Goal: Information Seeking & Learning: Check status

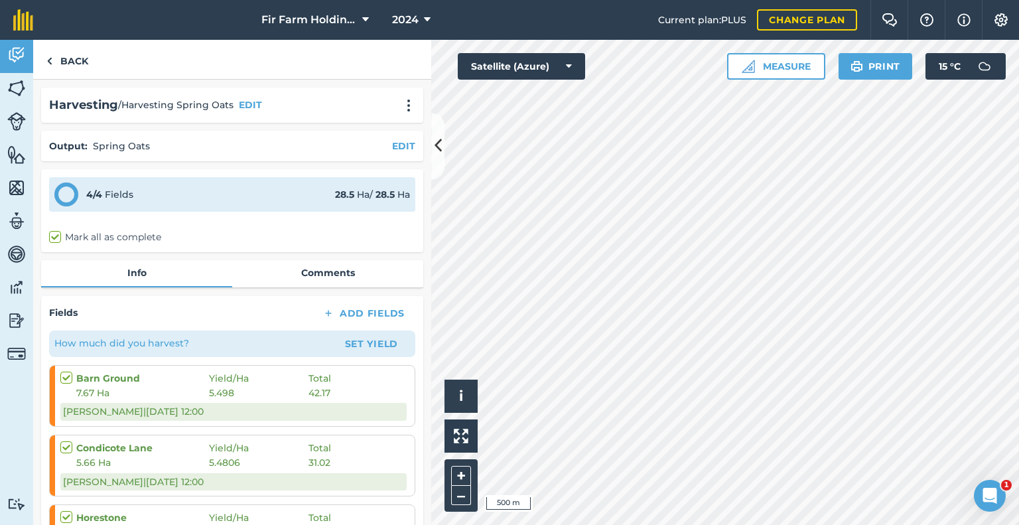
scroll to position [66, 0]
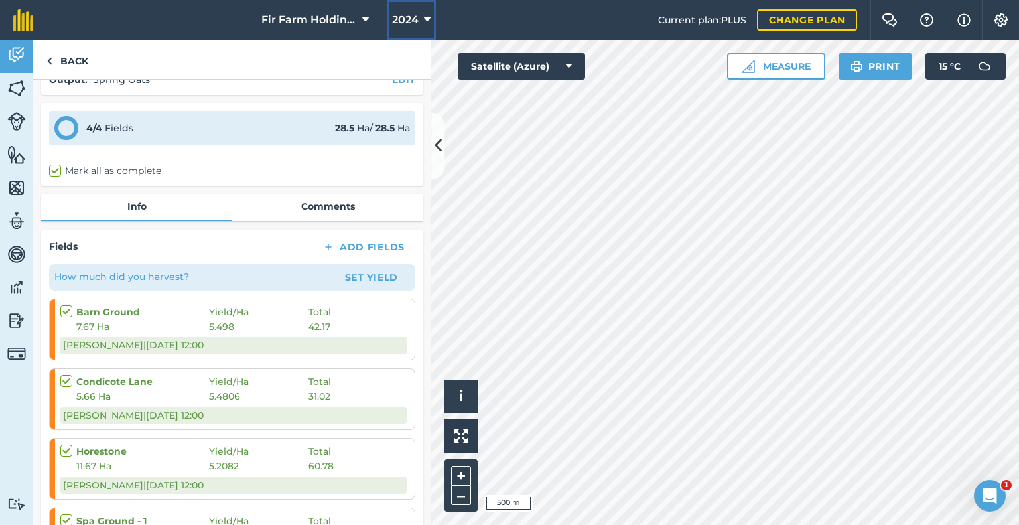
click at [396, 23] on span "2024" at bounding box center [405, 20] width 27 height 16
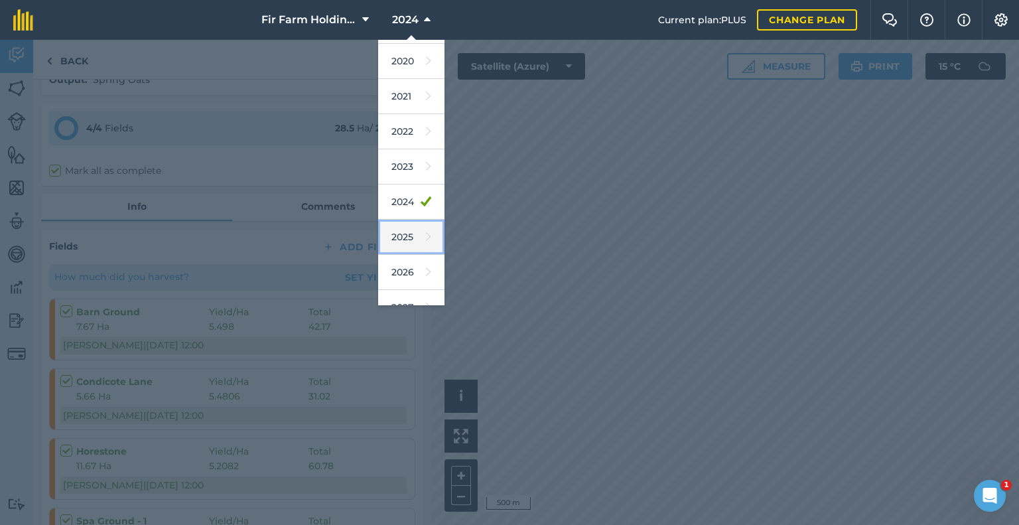
click at [403, 226] on link "2025" at bounding box center [411, 237] width 66 height 35
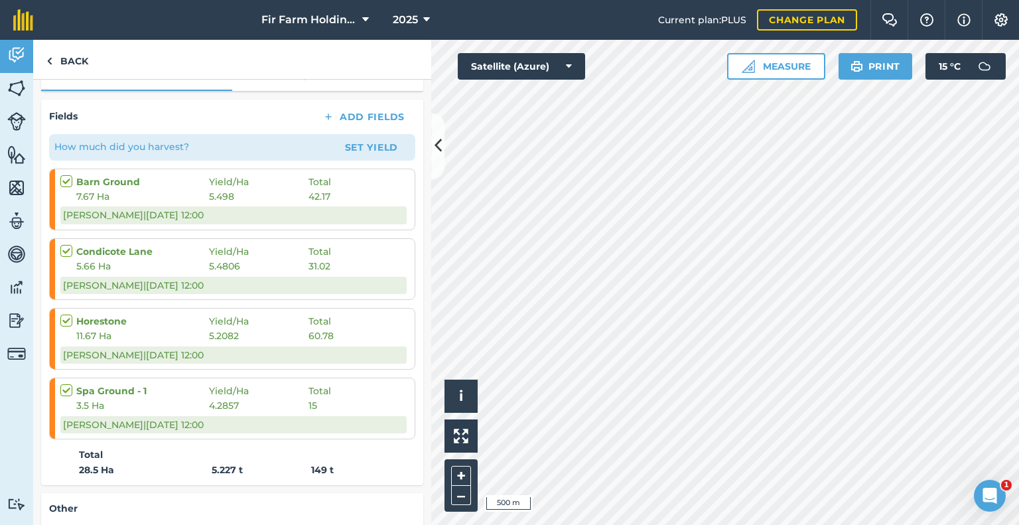
scroll to position [0, 0]
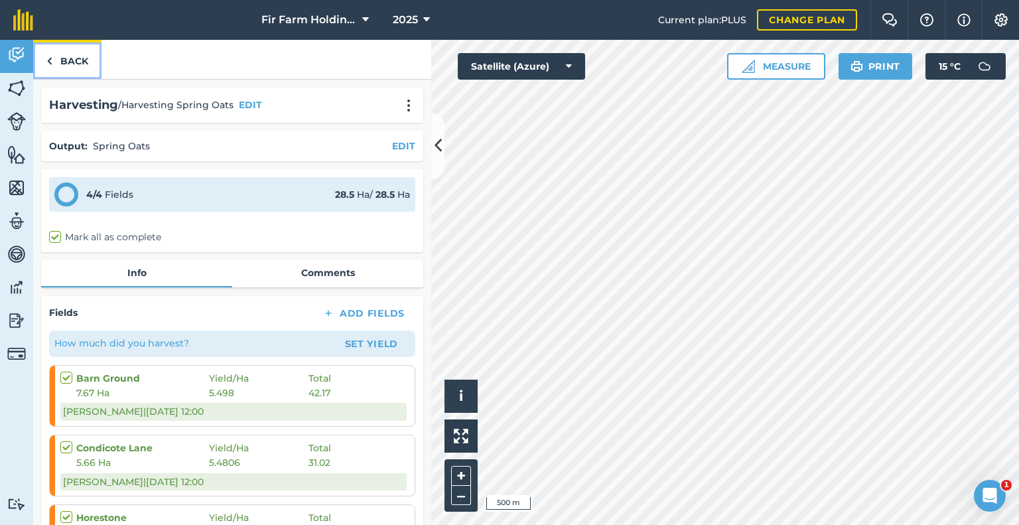
click at [72, 58] on link "Back" at bounding box center [67, 59] width 68 height 39
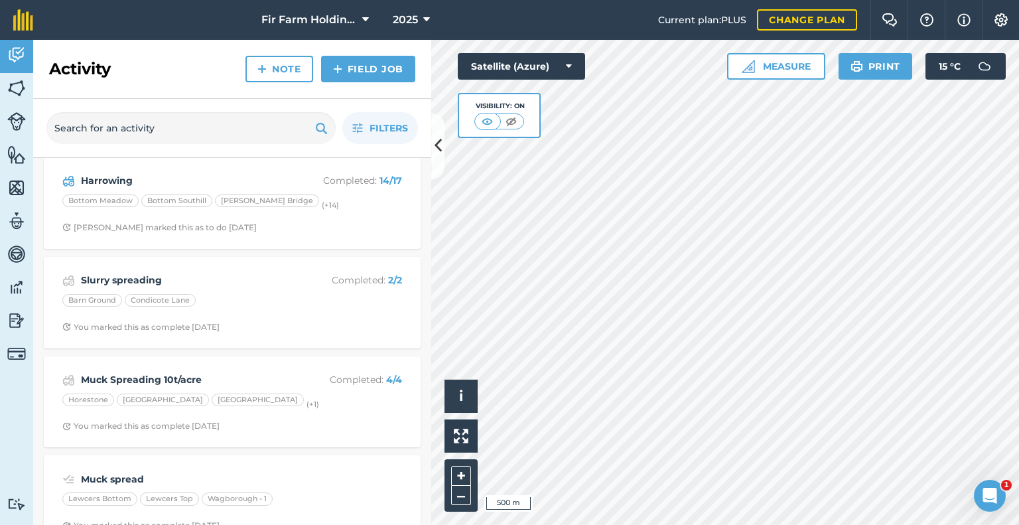
scroll to position [3159, 0]
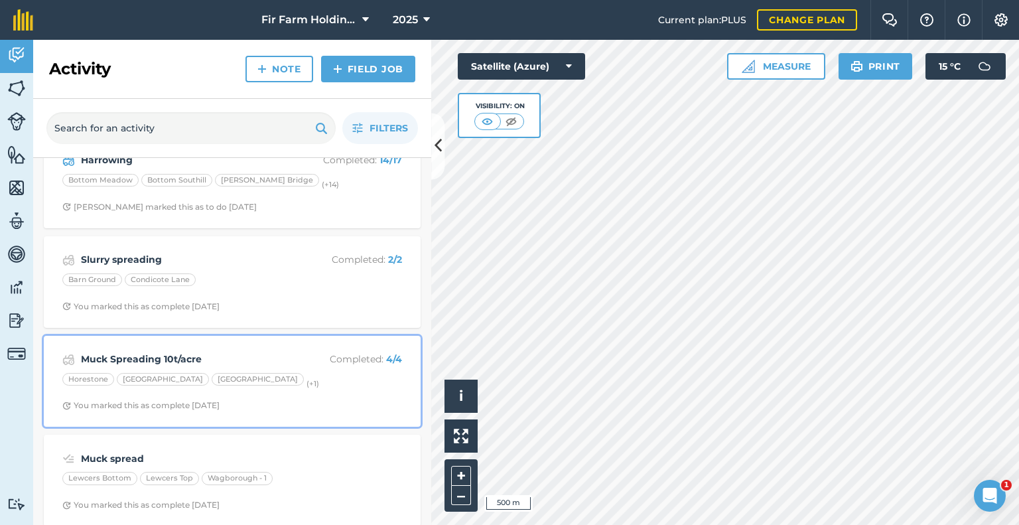
click at [178, 352] on strong "Muck Spreading 10t/acre" at bounding box center [186, 359] width 210 height 15
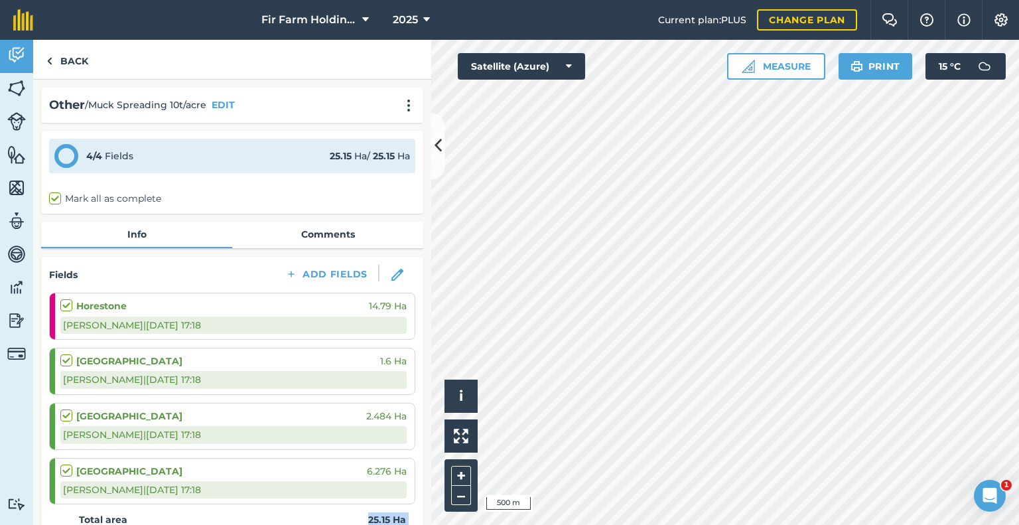
click at [499, 259] on div "Activity Fields Livestock Features Maps Team Vehicles Data Reporting Billing Tu…" at bounding box center [509, 282] width 1019 height 485
click at [63, 59] on link "Back" at bounding box center [67, 59] width 68 height 39
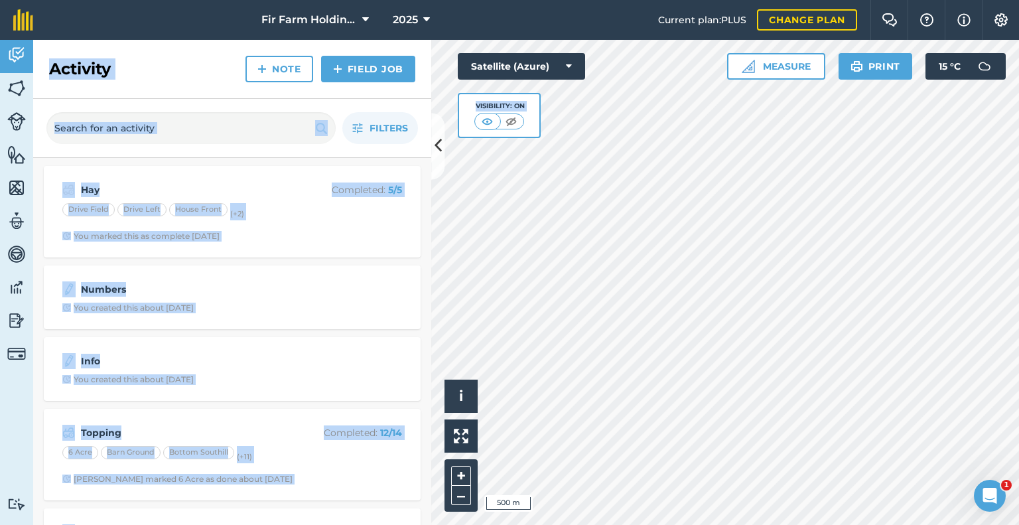
click at [130, 55] on div "Activity Note Field Job" at bounding box center [232, 69] width 398 height 59
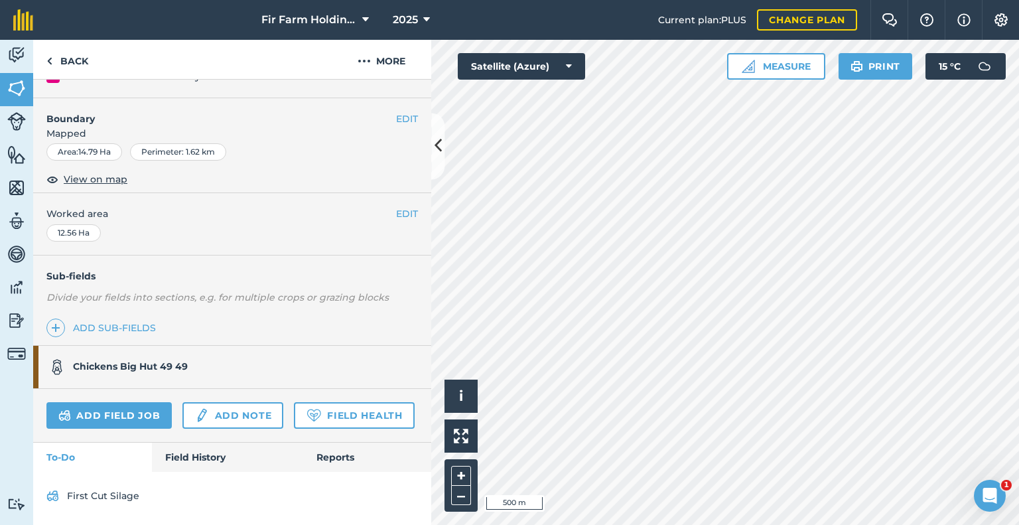
scroll to position [204, 0]
click at [186, 462] on link "Field History" at bounding box center [227, 457] width 151 height 29
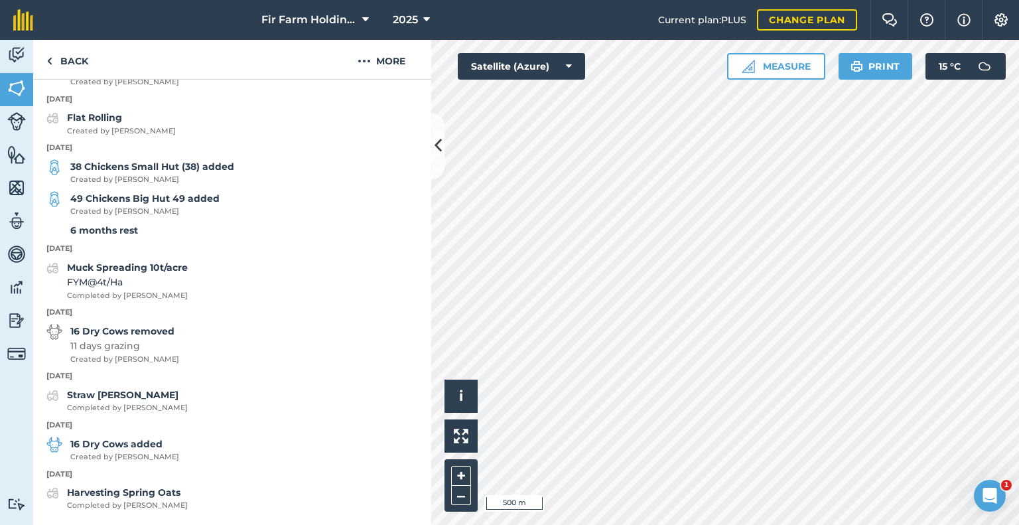
scroll to position [920, 0]
